Goal: Entertainment & Leisure: Consume media (video, audio)

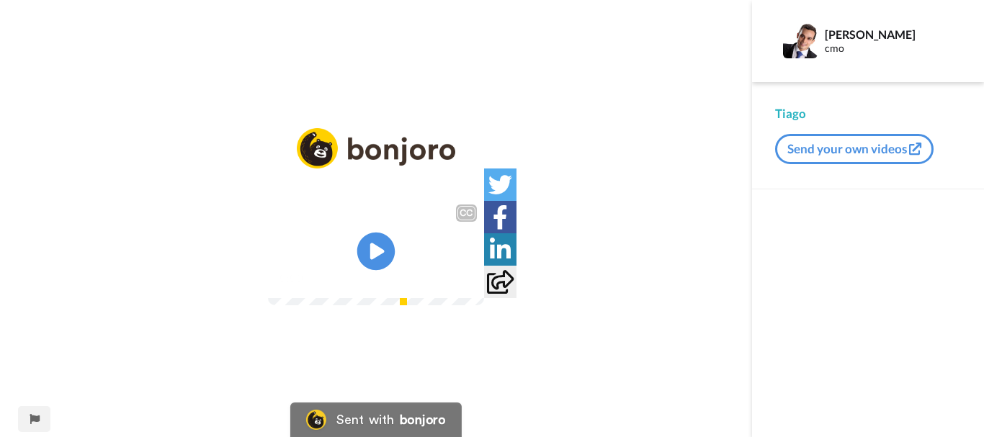
click at [382, 260] on icon at bounding box center [376, 252] width 38 height 38
click at [341, 266] on video at bounding box center [376, 251] width 216 height 108
click at [377, 255] on icon "Play/Pause" at bounding box center [376, 252] width 38 height 68
click at [357, 246] on icon "Play/Pause" at bounding box center [376, 252] width 38 height 68
click at [383, 255] on icon at bounding box center [376, 252] width 38 height 38
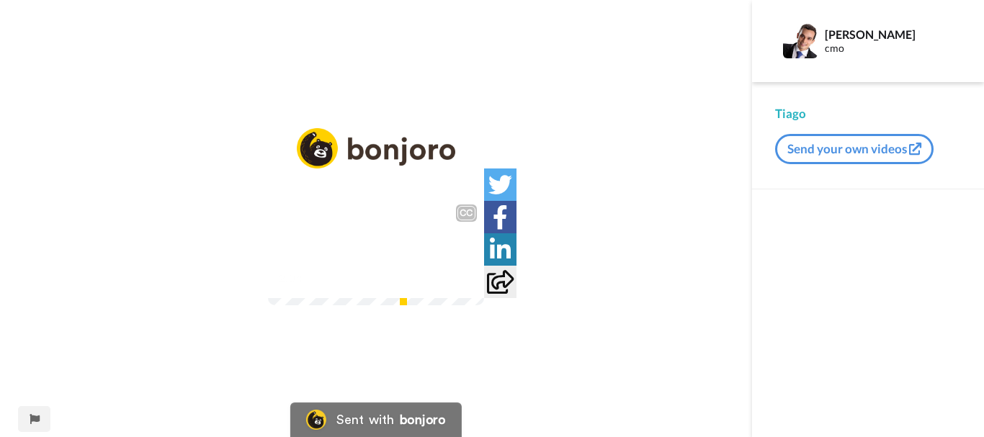
click at [384, 242] on icon at bounding box center [376, 252] width 38 height 38
click at [376, 251] on icon at bounding box center [376, 252] width 38 height 38
click at [371, 258] on icon "Play/Pause" at bounding box center [376, 252] width 38 height 68
click at [382, 250] on img at bounding box center [376, 251] width 216 height 108
